Goal: Task Accomplishment & Management: Complete application form

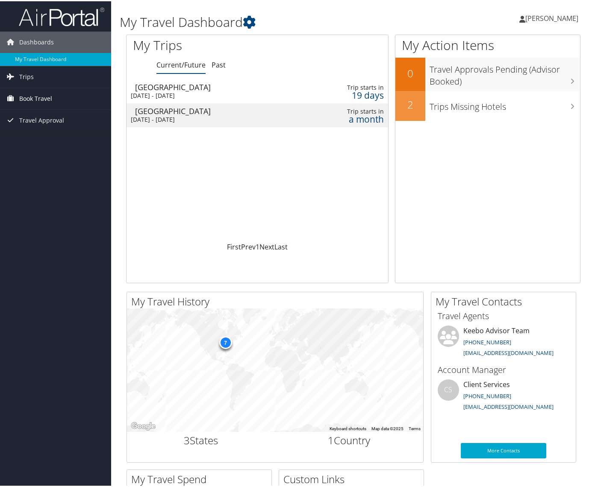
click at [38, 94] on span "Book Travel" at bounding box center [35, 97] width 33 height 21
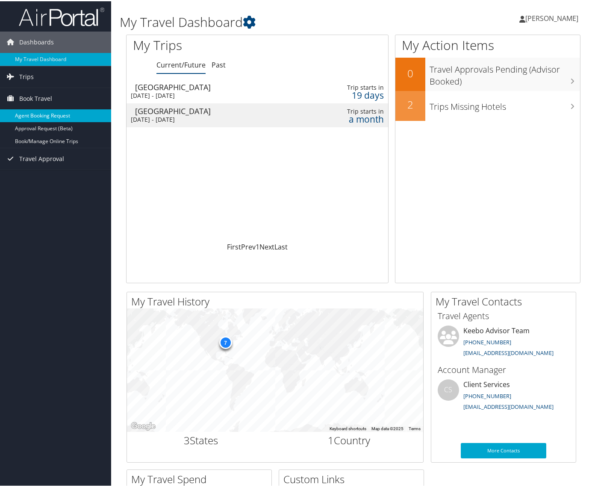
click at [63, 115] on link "Agent Booking Request" at bounding box center [55, 114] width 111 height 13
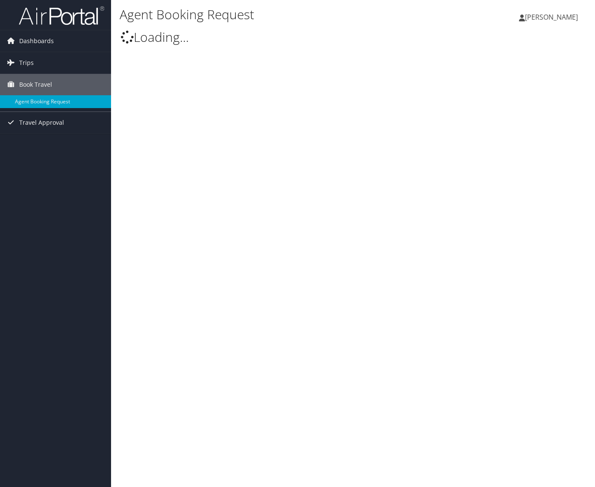
select select "[EMAIL_ADDRESS][DOMAIN_NAME]"
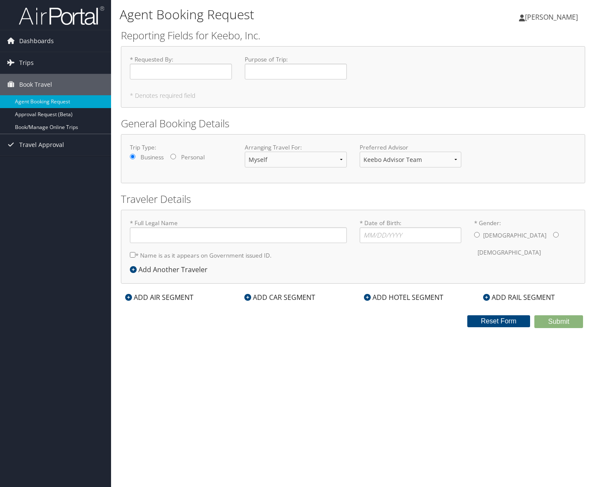
type input "Michael Francis Quinn"
click at [38, 129] on link "Book/Manage Online Trips" at bounding box center [55, 127] width 111 height 13
